Goal: Task Accomplishment & Management: Manage account settings

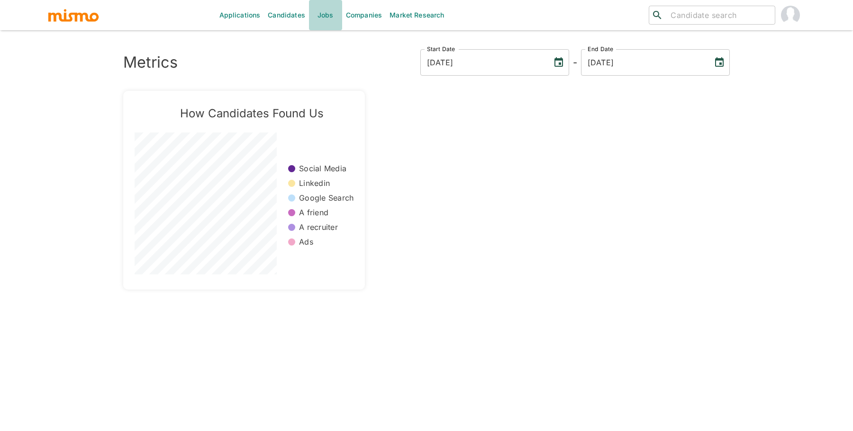
click at [330, 18] on link "Jobs" at bounding box center [325, 15] width 33 height 30
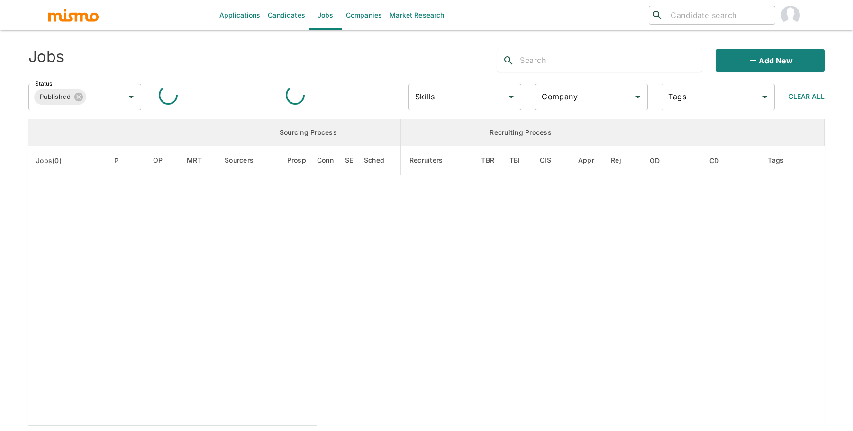
click at [595, 62] on input "text" at bounding box center [611, 60] width 182 height 15
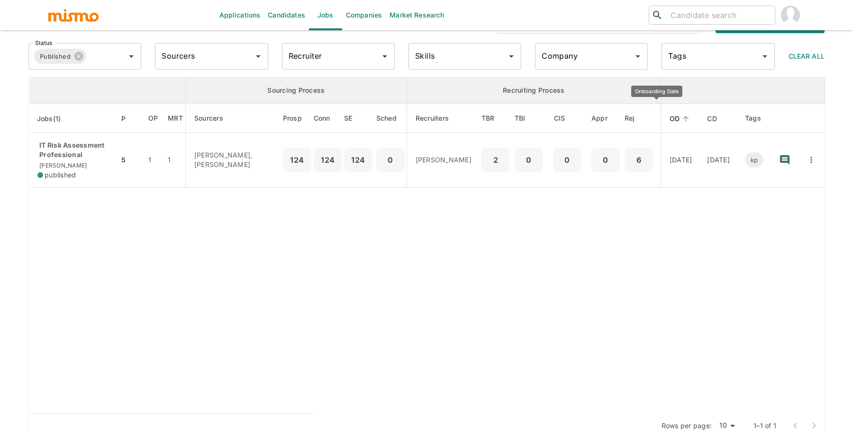
scroll to position [53, 0]
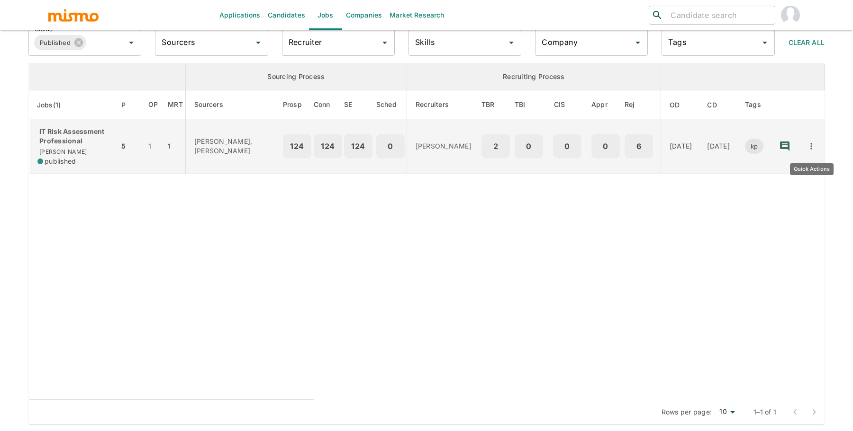
type input "it risk"
click at [814, 140] on button "Quick Actions" at bounding box center [810, 146] width 21 height 21
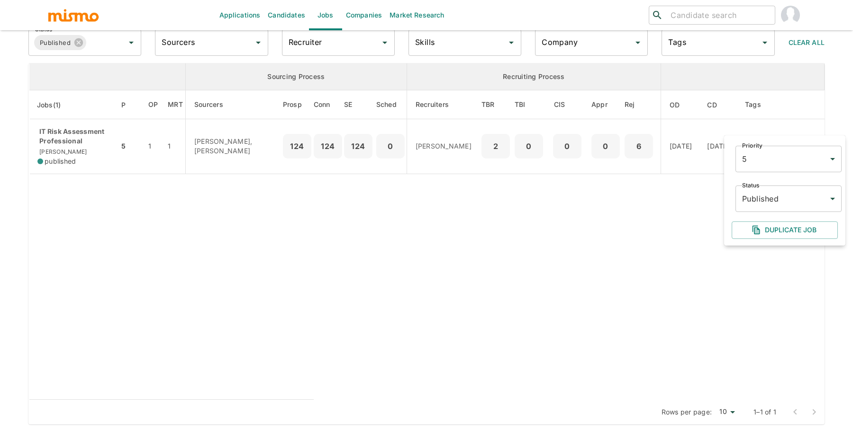
click at [88, 135] on div at bounding box center [426, 215] width 853 height 431
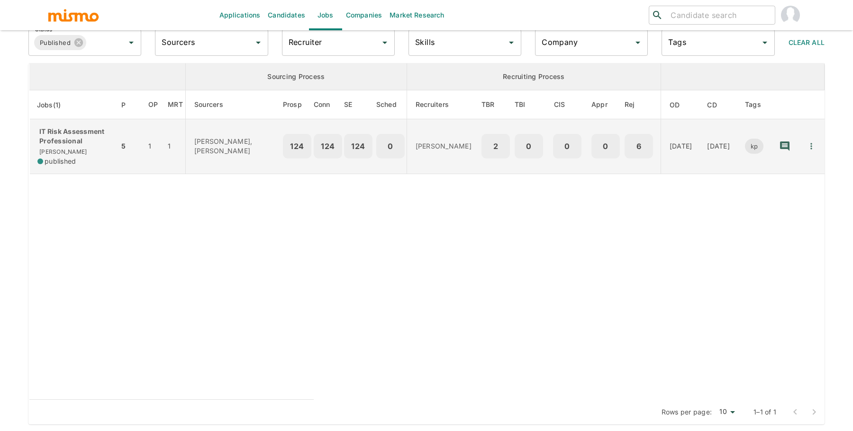
click at [73, 135] on p "IT Risk Assessment Professional" at bounding box center [74, 136] width 74 height 19
click at [812, 143] on icon "Quick Actions" at bounding box center [810, 146] width 9 height 9
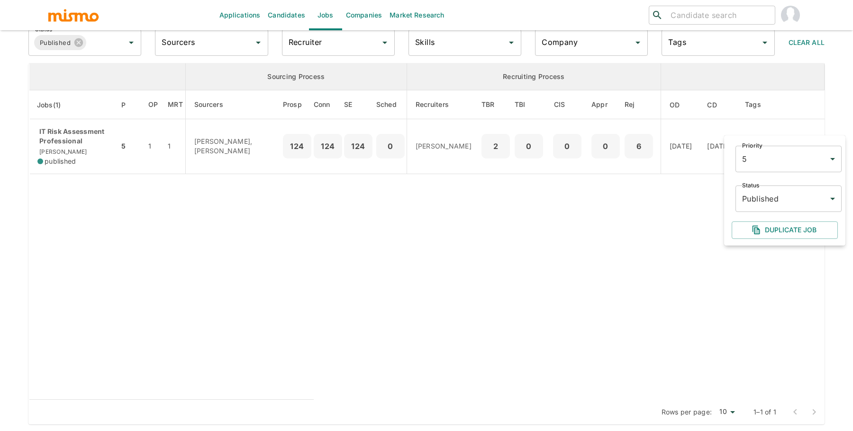
click at [785, 200] on body "Applications Candidates Jobs Companies Market Research ​ ​ Jobs it risk Add new…" at bounding box center [426, 174] width 853 height 454
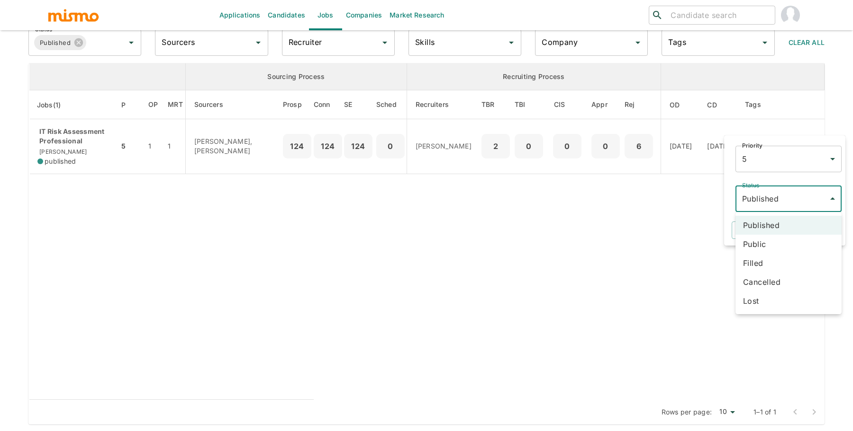
click at [763, 282] on li "Cancelled" at bounding box center [788, 282] width 106 height 19
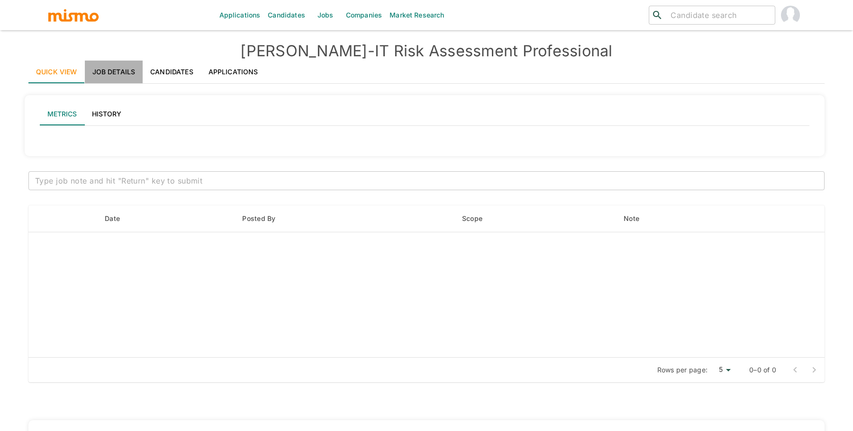
click at [122, 71] on link "Job Details" at bounding box center [114, 72] width 58 height 23
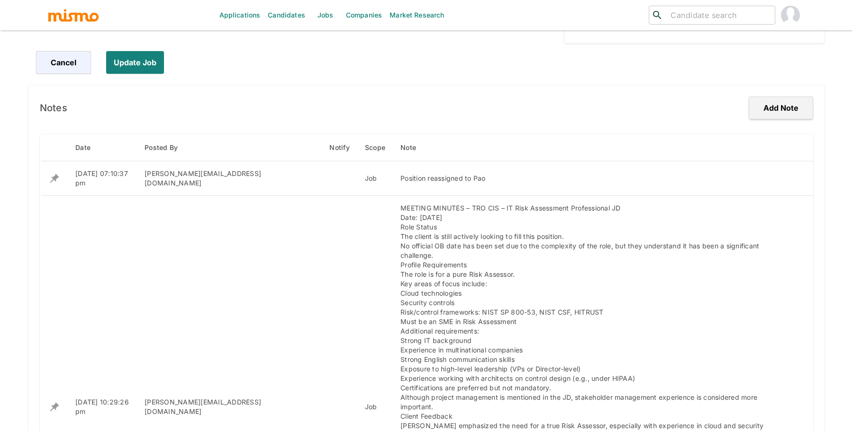
scroll to position [468, 0]
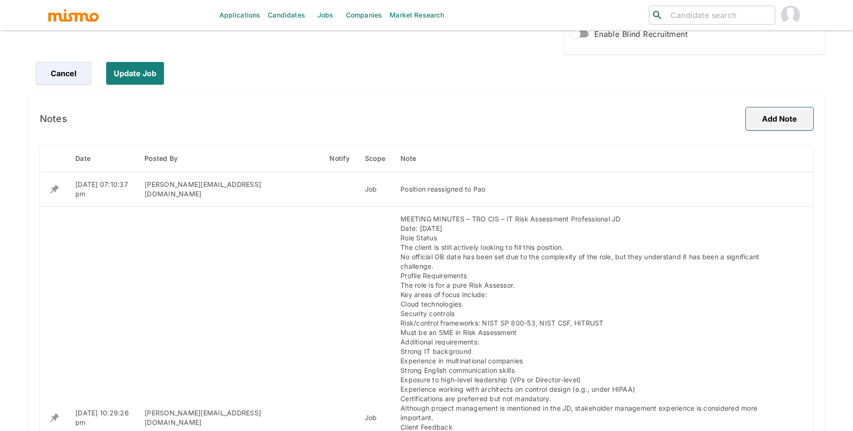
click at [781, 117] on button "Add Note" at bounding box center [778, 119] width 67 height 23
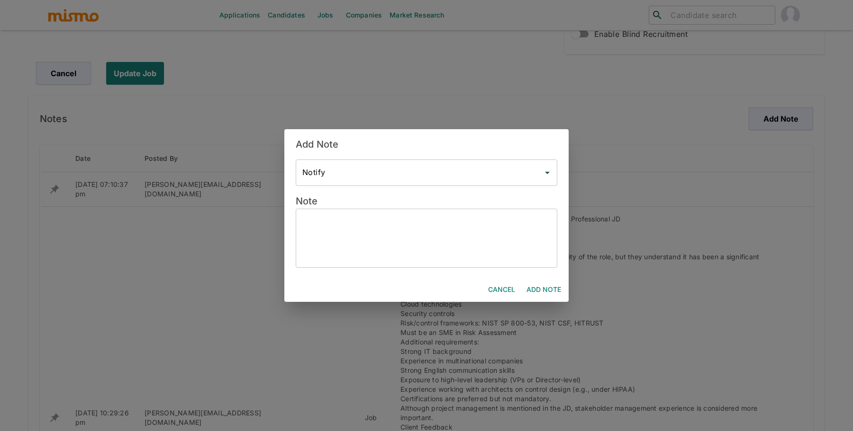
click at [340, 216] on textarea at bounding box center [426, 238] width 248 height 44
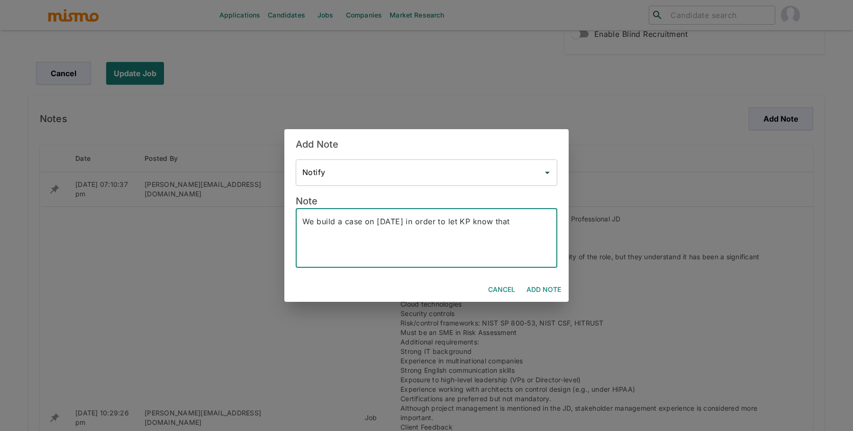
click at [386, 222] on textarea "We build a case on August 12th in order to let KP know that" at bounding box center [426, 238] width 248 height 44
click at [546, 224] on textarea "We build a case on September 12th in order to let KP know that" at bounding box center [426, 238] width 248 height 44
type textarea "We build a case on September 12th in order to let KP know that we are NOT conti…"
click at [541, 291] on button "Add Note" at bounding box center [543, 290] width 42 height 18
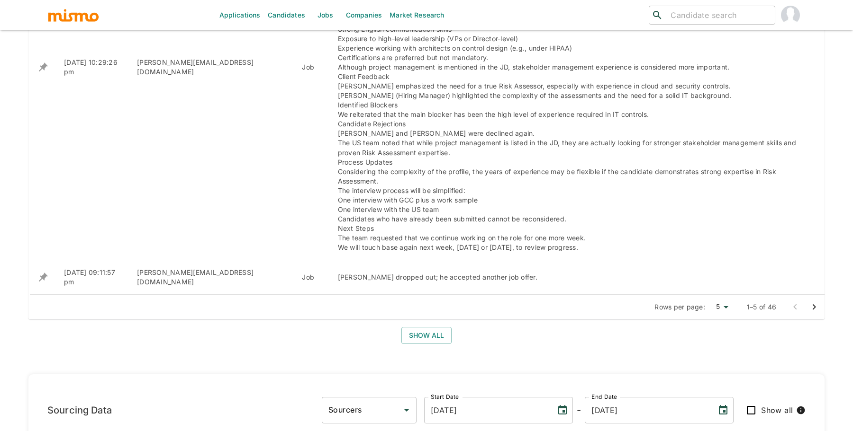
scroll to position [641, 0]
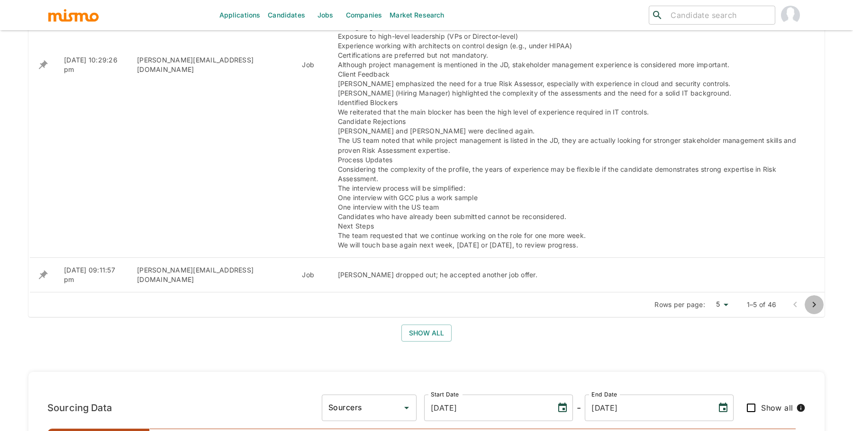
click at [817, 299] on icon "Go to next page" at bounding box center [813, 304] width 11 height 11
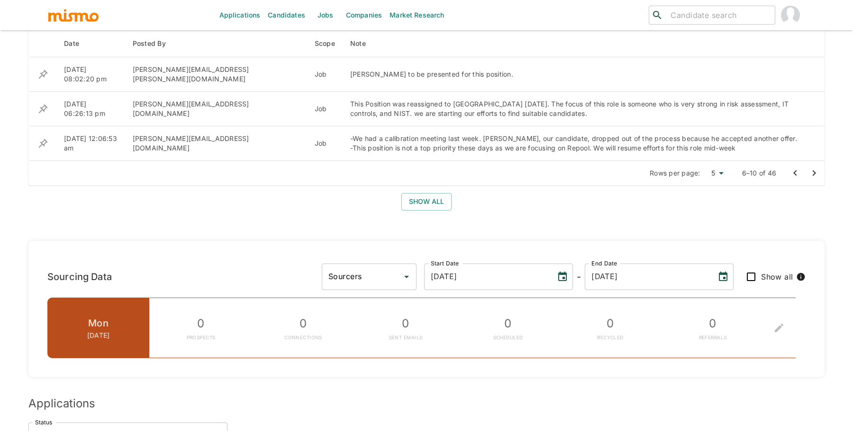
scroll to position [420, 0]
click at [717, 258] on li "25" at bounding box center [715, 250] width 25 height 19
type input "25"
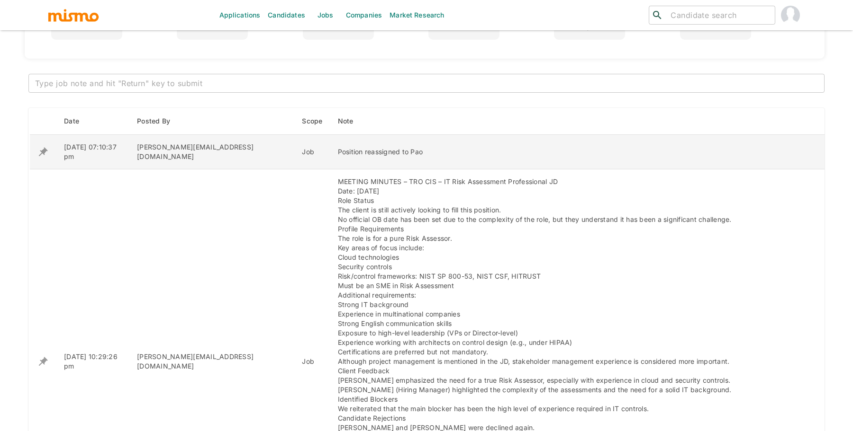
scroll to position [0, 0]
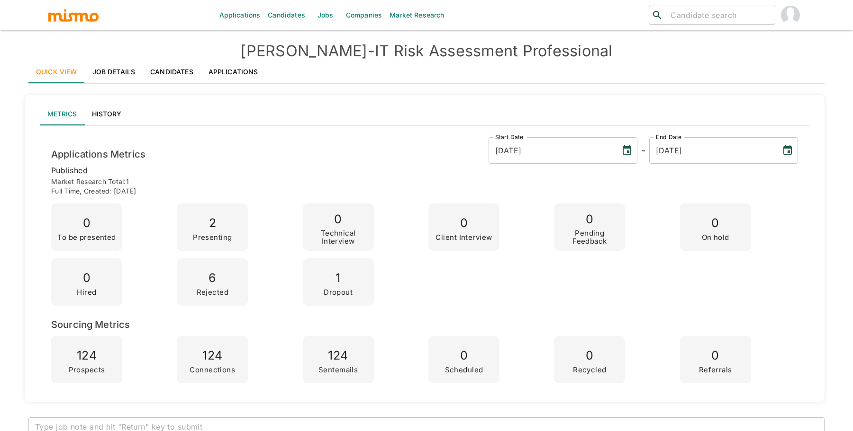
click at [122, 71] on link "Job Details" at bounding box center [114, 72] width 58 height 23
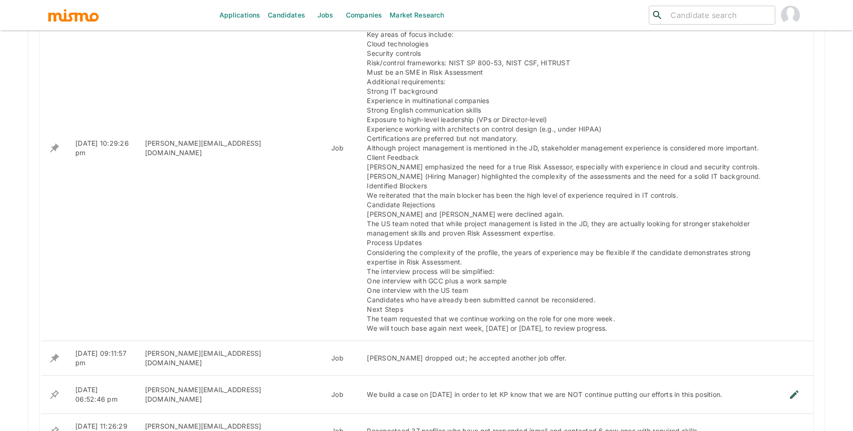
scroll to position [774, 0]
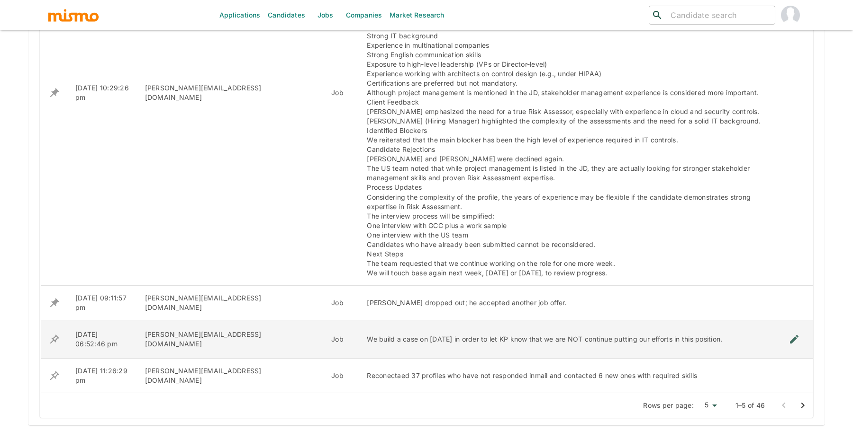
click at [55, 340] on icon "enhanced table" at bounding box center [54, 339] width 11 height 11
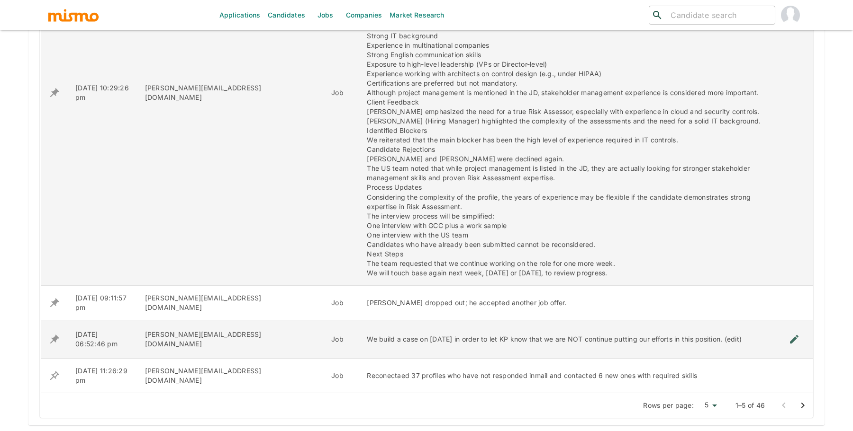
scroll to position [0, 0]
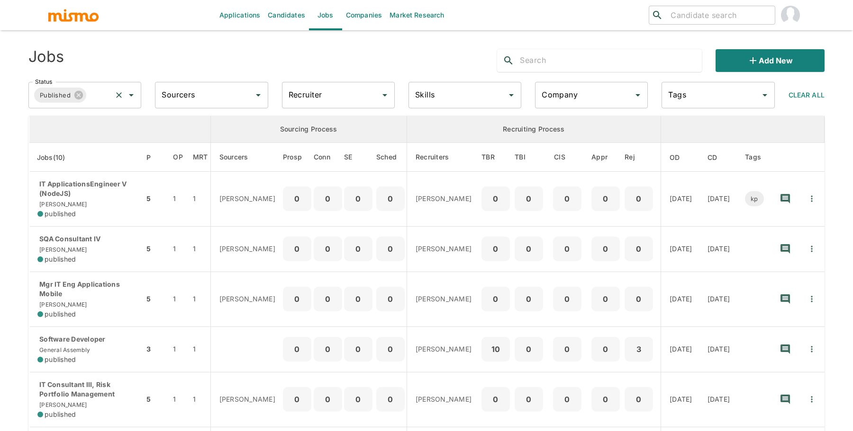
click at [96, 102] on input "Status" at bounding box center [99, 95] width 23 height 18
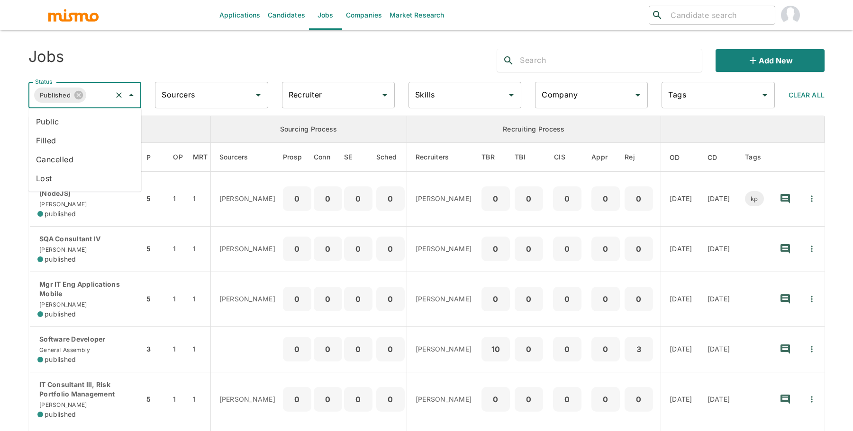
click at [91, 130] on li "Public" at bounding box center [84, 121] width 113 height 19
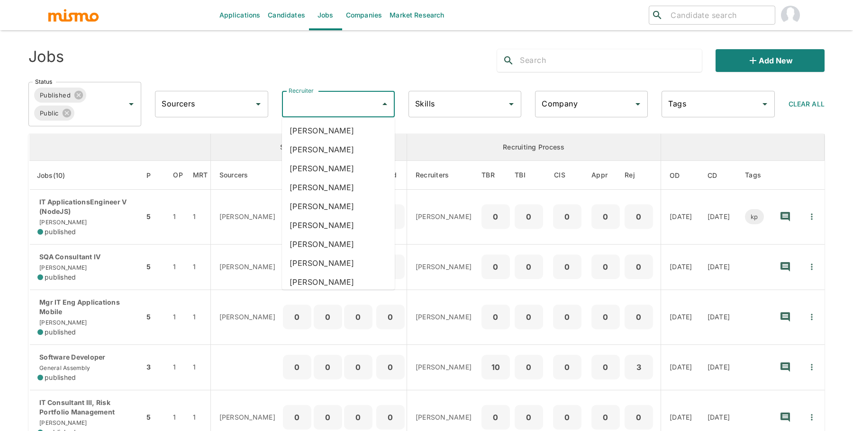
drag, startPoint x: 339, startPoint y: 108, endPoint x: 322, endPoint y: 108, distance: 17.5
click at [339, 109] on input "Recruiter" at bounding box center [331, 104] width 90 height 18
type input "pao"
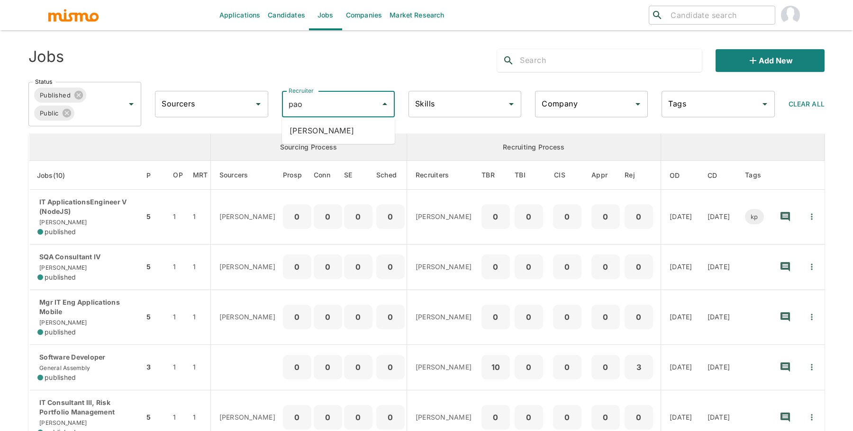
click at [332, 129] on li "[PERSON_NAME]" at bounding box center [338, 130] width 113 height 19
